Goal: Task Accomplishment & Management: Manage account settings

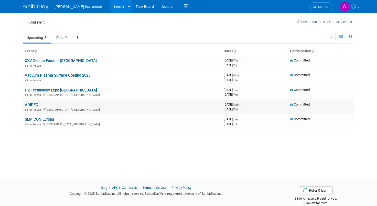
click at [36, 106] on td "ADIPEC In-Person [GEOGRAPHIC_DATA], [GEOGRAPHIC_DATA]" at bounding box center [122, 107] width 199 height 15
click at [29, 104] on link "ADIPEC" at bounding box center [31, 104] width 13 height 5
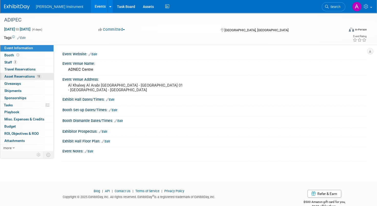
click at [29, 76] on span "Asset Reservations 13" at bounding box center [22, 76] width 37 height 4
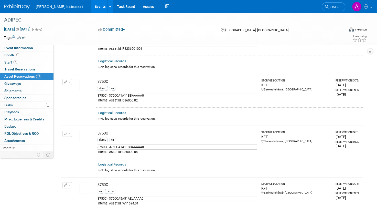
scroll to position [102, 0]
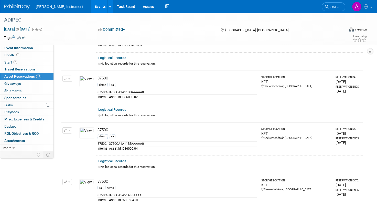
click at [69, 77] on button "button" at bounding box center [66, 78] width 9 height 6
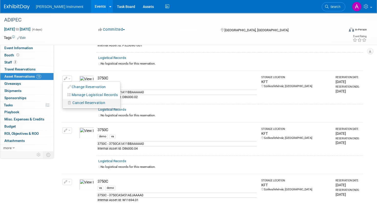
click at [99, 101] on span "Cancel Reservation" at bounding box center [88, 103] width 33 height 4
click at [127, 105] on link "Yes" at bounding box center [126, 107] width 15 height 8
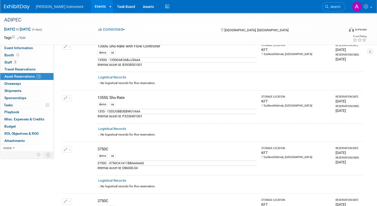
scroll to position [0, 0]
